Goal: Task Accomplishment & Management: Complete application form

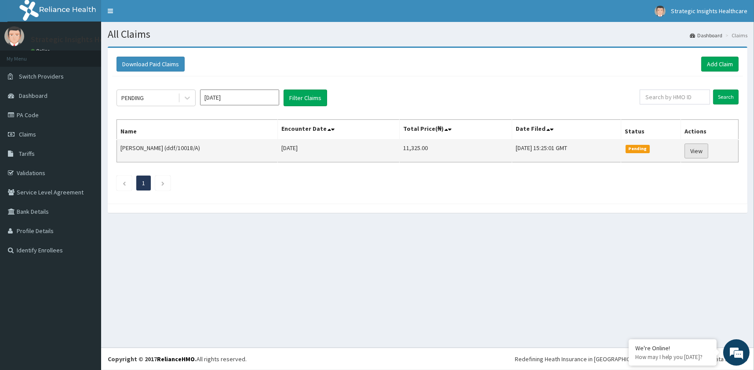
click at [701, 146] on link "View" at bounding box center [696, 151] width 24 height 15
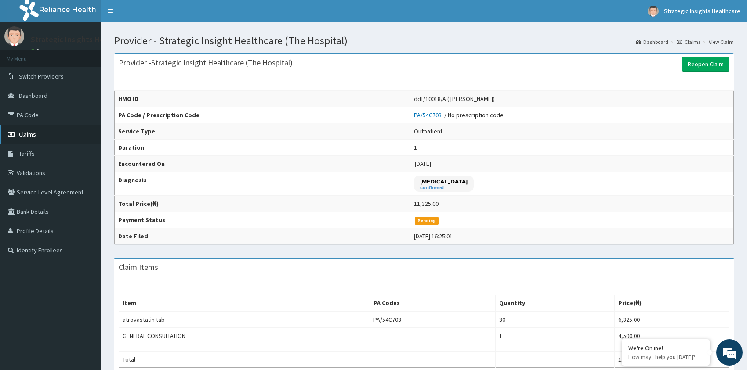
click at [36, 132] on span "Claims" at bounding box center [27, 135] width 17 height 8
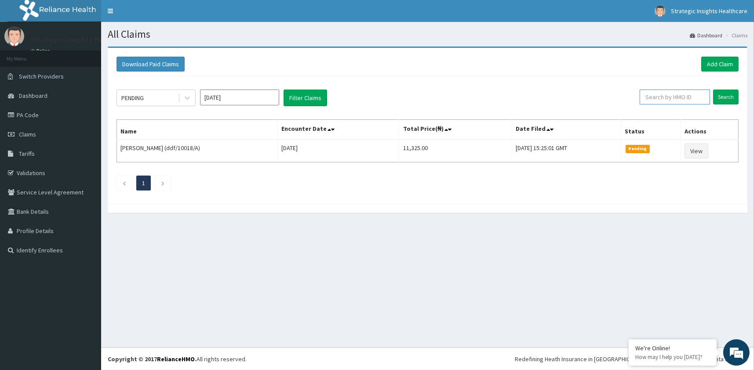
click at [657, 96] on input "text" at bounding box center [674, 97] width 70 height 15
type input "enp/11738/a"
click at [730, 100] on input "Search" at bounding box center [725, 97] width 25 height 15
click at [715, 60] on link "Add Claim" at bounding box center [719, 64] width 37 height 15
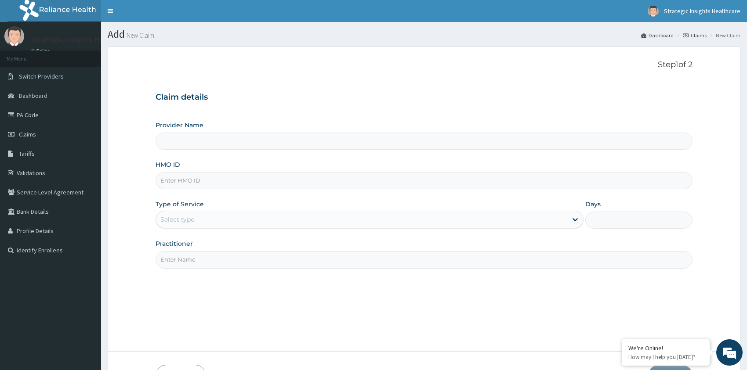
type input "Strategic Insight Healthcare (The Hospital)"
click at [34, 113] on link "PA Code" at bounding box center [50, 114] width 101 height 19
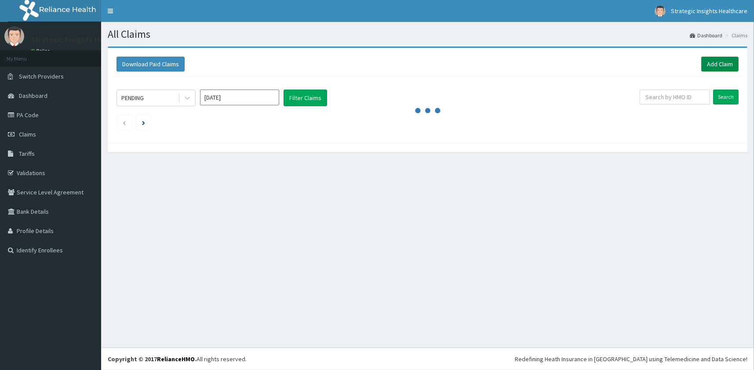
click at [714, 62] on link "Add Claim" at bounding box center [719, 64] width 37 height 15
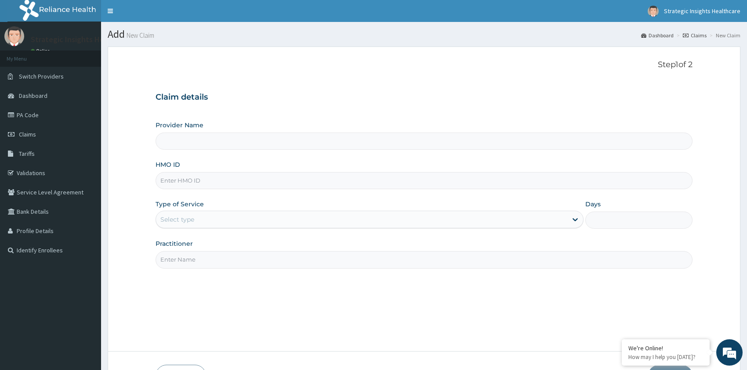
type input "e"
type input "Strategic Insight Healthcare (The Hospital)"
type input "enp/11738/a"
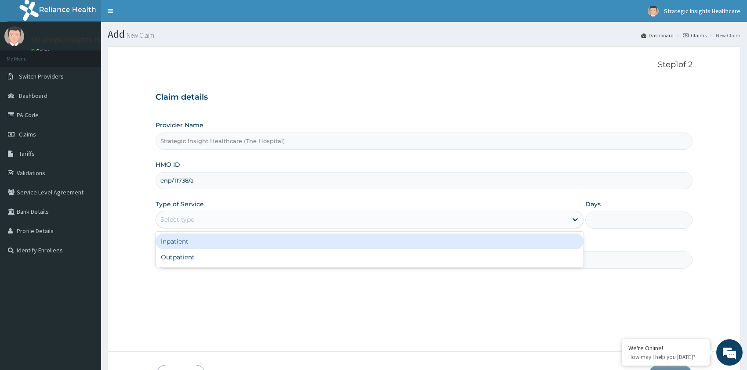
click at [206, 225] on div "Select type" at bounding box center [362, 220] width 412 height 14
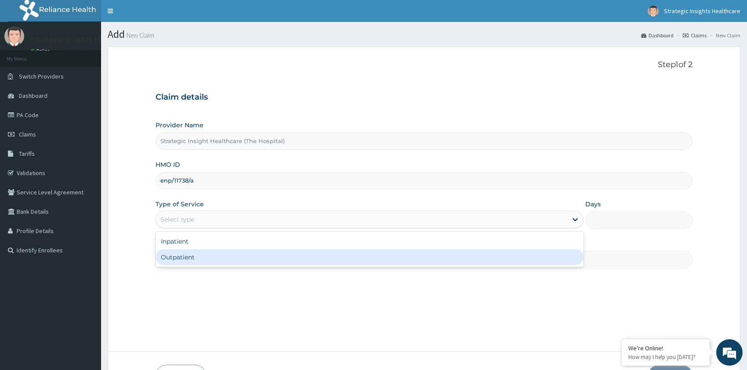
click at [225, 256] on div "Outpatient" at bounding box center [370, 258] width 428 height 16
type input "1"
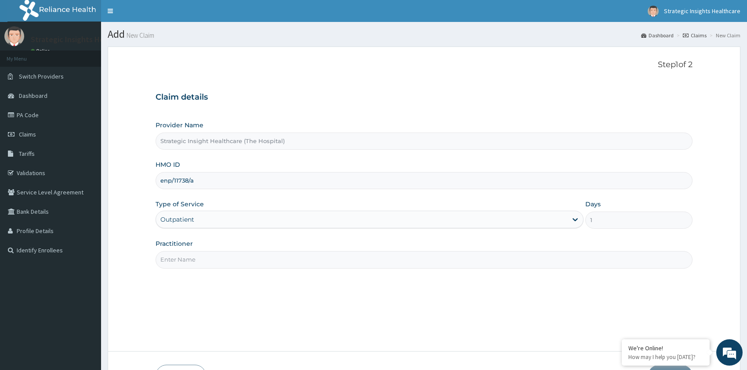
click at [225, 256] on input "Practitioner" at bounding box center [424, 259] width 537 height 17
type input "[PERSON_NAME]"
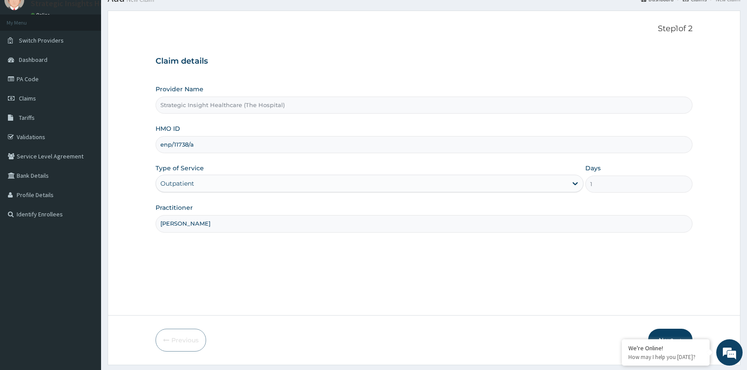
scroll to position [60, 0]
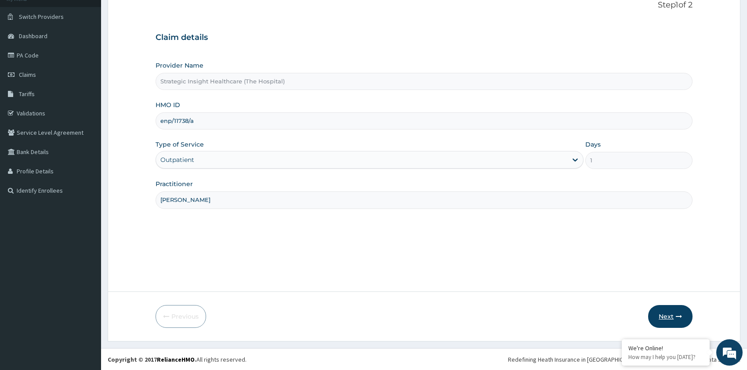
click at [665, 316] on button "Next" at bounding box center [670, 316] width 44 height 23
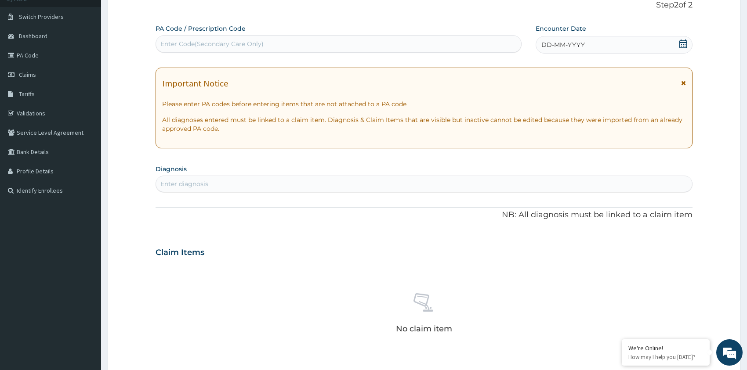
click at [247, 42] on div "Enter Code(Secondary Care Only)" at bounding box center [211, 44] width 103 height 9
paste input "PA/96F422"
type input "PA/96F422"
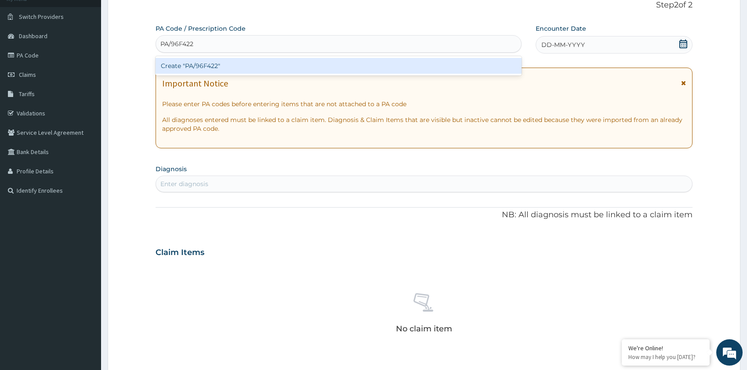
click at [283, 62] on div "Create "PA/96F422"" at bounding box center [339, 66] width 366 height 16
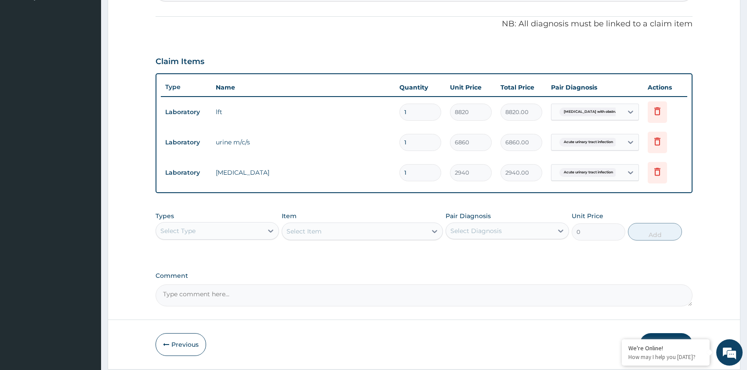
scroll to position [282, 0]
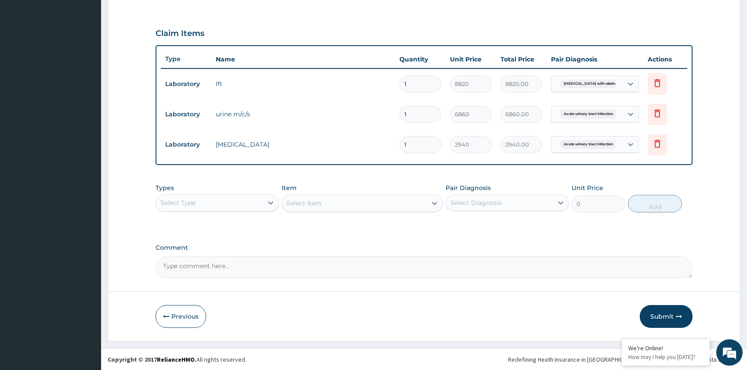
click at [242, 198] on div "Select Type" at bounding box center [209, 203] width 107 height 14
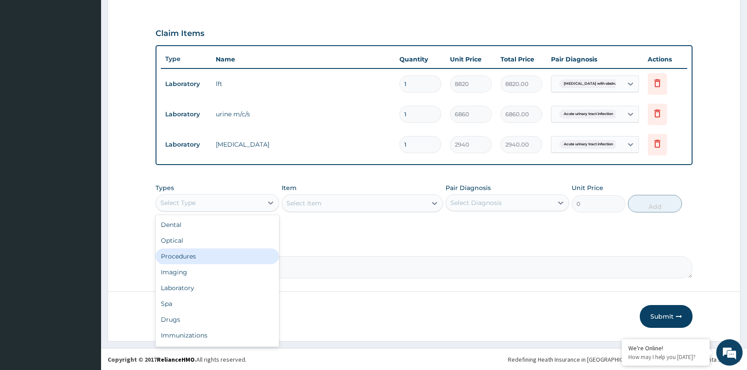
click at [217, 258] on div "Procedures" at bounding box center [217, 257] width 123 height 16
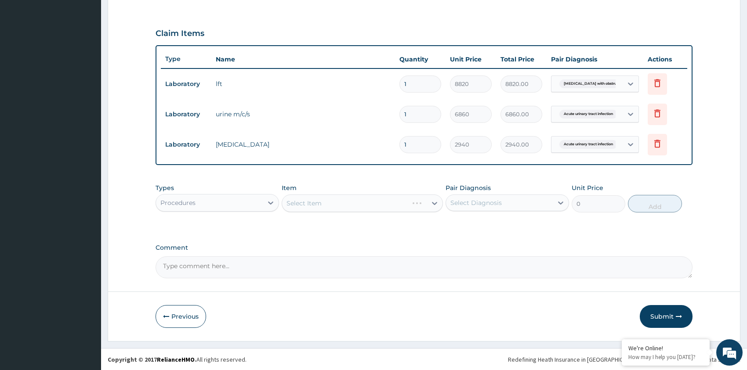
click at [305, 204] on div "Select Item" at bounding box center [362, 204] width 161 height 18
click at [331, 207] on div "Select Item" at bounding box center [362, 204] width 161 height 18
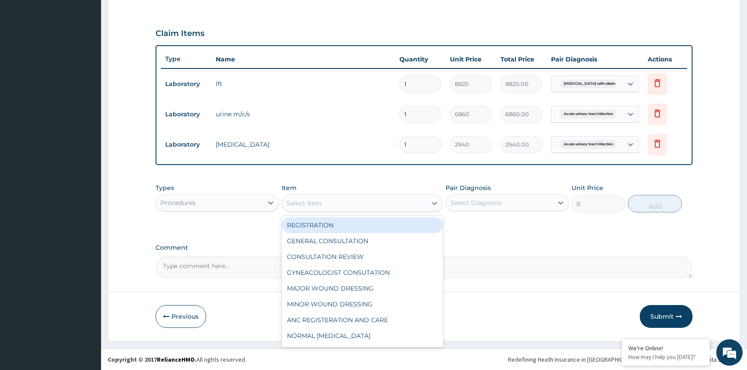
click at [345, 206] on div "Select Item" at bounding box center [354, 203] width 145 height 14
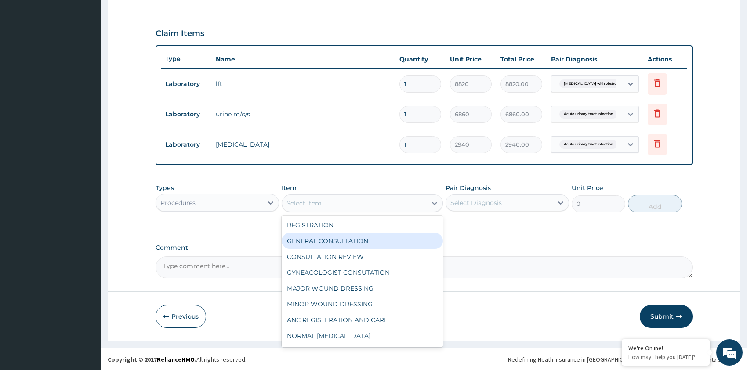
click at [356, 239] on div "GENERAL CONSULTATION" at bounding box center [362, 241] width 161 height 16
type input "4500"
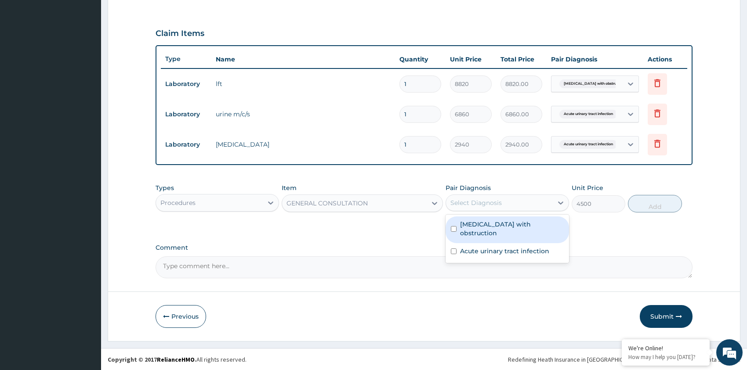
click at [475, 207] on div "Select Diagnosis" at bounding box center [499, 203] width 107 height 14
drag, startPoint x: 485, startPoint y: 225, endPoint x: 495, endPoint y: 239, distance: 17.3
click at [488, 228] on label "[MEDICAL_DATA] with obstruction" at bounding box center [512, 229] width 104 height 18
checkbox input "true"
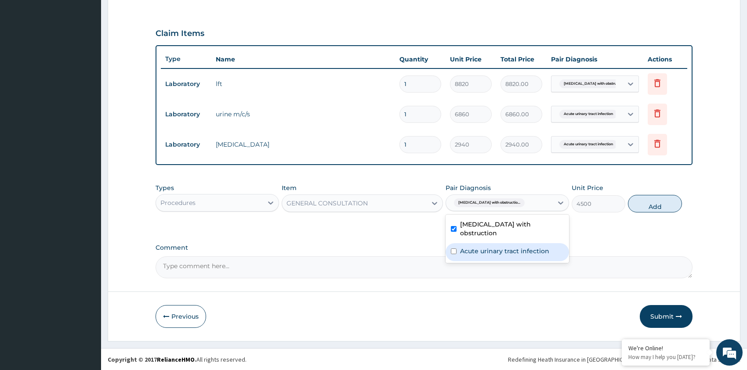
drag, startPoint x: 497, startPoint y: 243, endPoint x: 525, endPoint y: 240, distance: 27.9
click at [498, 247] on label "Acute urinary tract infection" at bounding box center [504, 251] width 89 height 9
checkbox input "true"
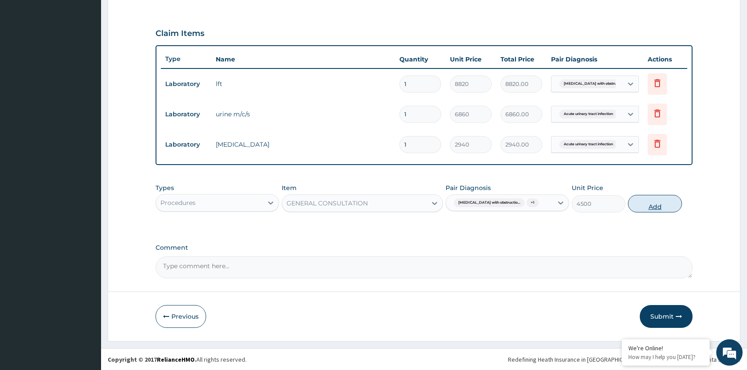
click at [655, 205] on button "Add" at bounding box center [655, 204] width 54 height 18
type input "0"
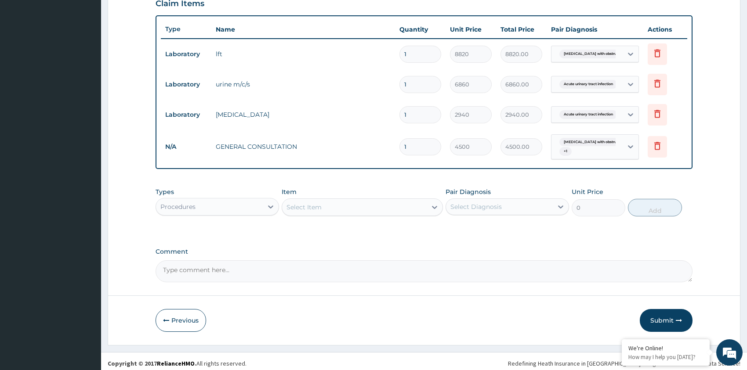
type input "0"
type input "0.00"
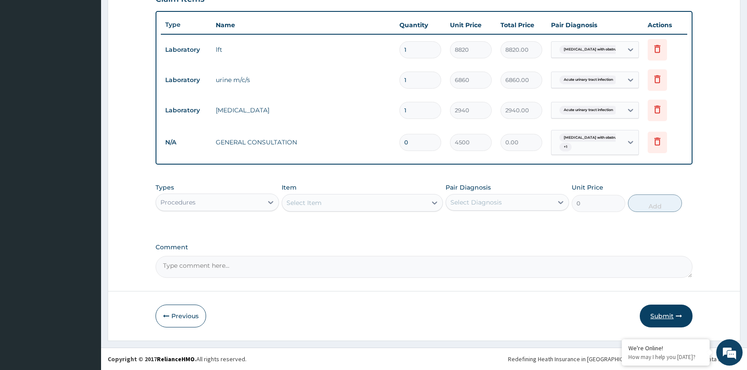
type input "0"
click at [671, 312] on button "Submit" at bounding box center [666, 316] width 53 height 23
click at [414, 142] on input "0" at bounding box center [420, 142] width 42 height 17
type input "1"
type input "4500.00"
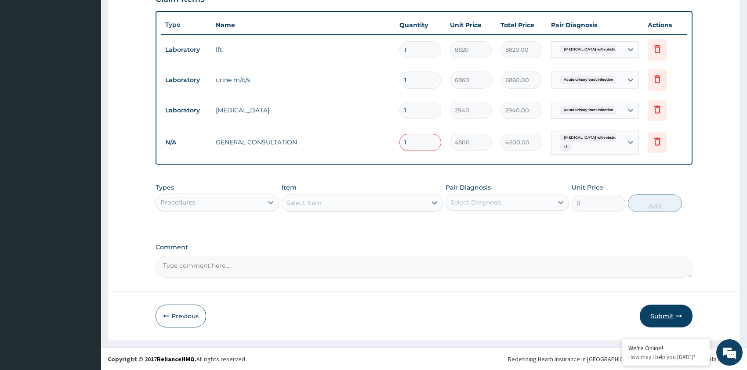
type input "1"
click at [662, 317] on button "Submit" at bounding box center [666, 316] width 53 height 23
